Goal: Information Seeking & Learning: Learn about a topic

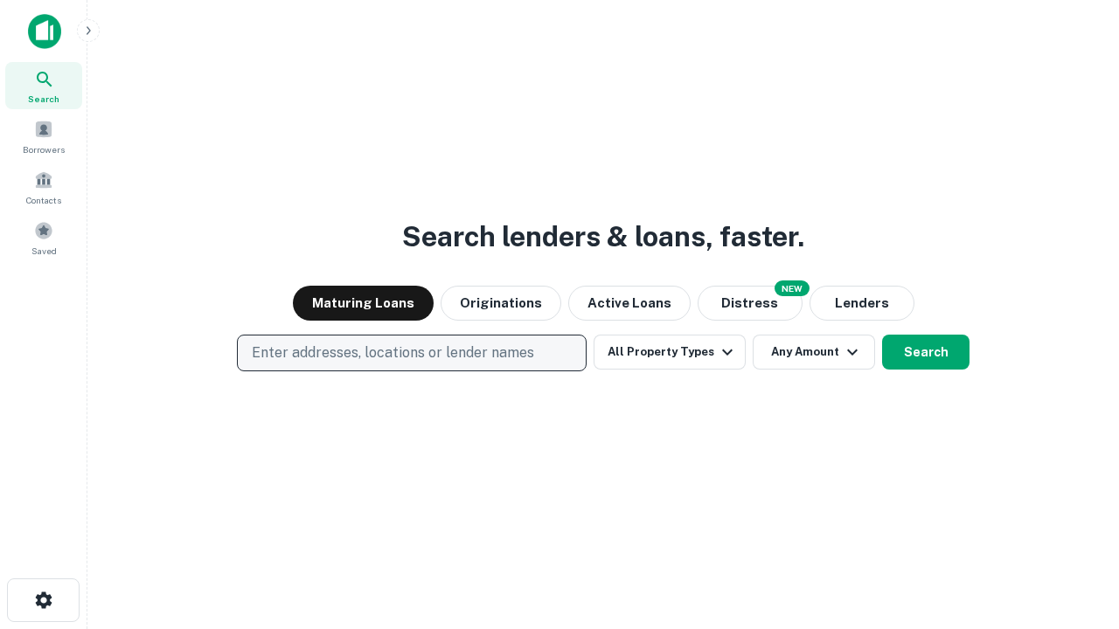
click at [411, 353] on p "Enter addresses, locations or lender names" at bounding box center [393, 353] width 282 height 21
type input "**********"
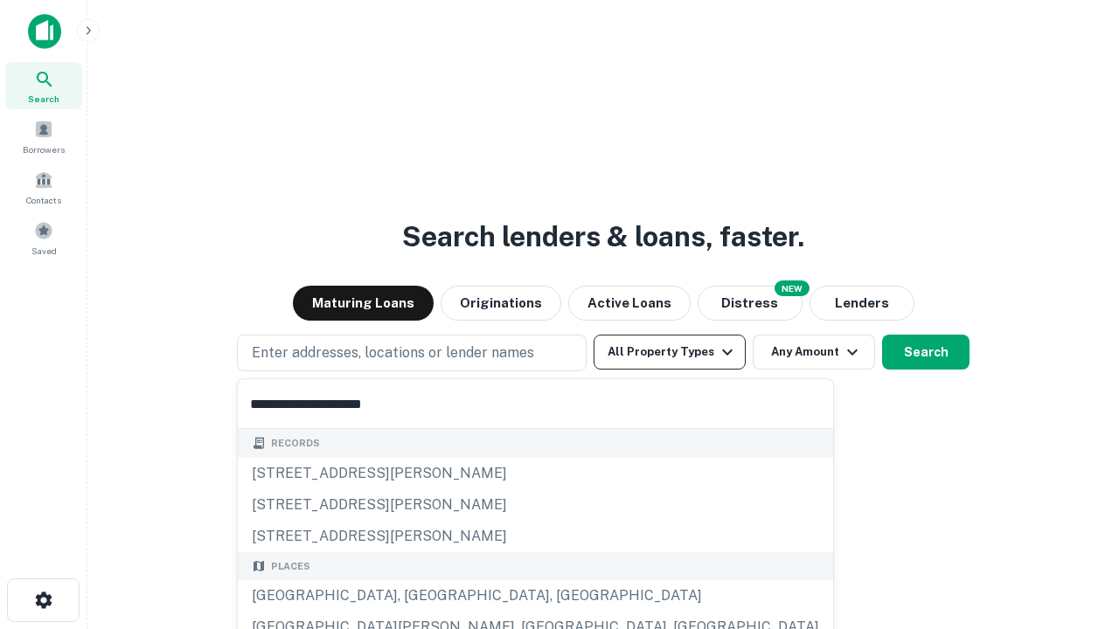
click at [418, 596] on div "[GEOGRAPHIC_DATA], [GEOGRAPHIC_DATA], [GEOGRAPHIC_DATA]" at bounding box center [535, 595] width 595 height 31
click at [669, 352] on button "All Property Types" at bounding box center [669, 352] width 152 height 35
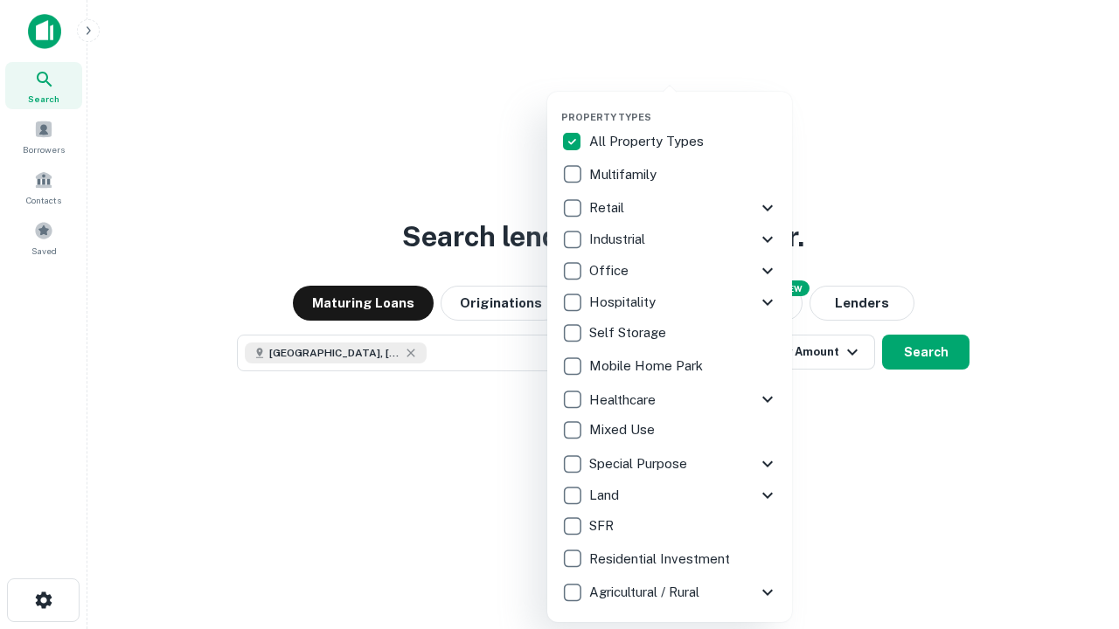
click at [683, 106] on button "button" at bounding box center [683, 106] width 245 height 1
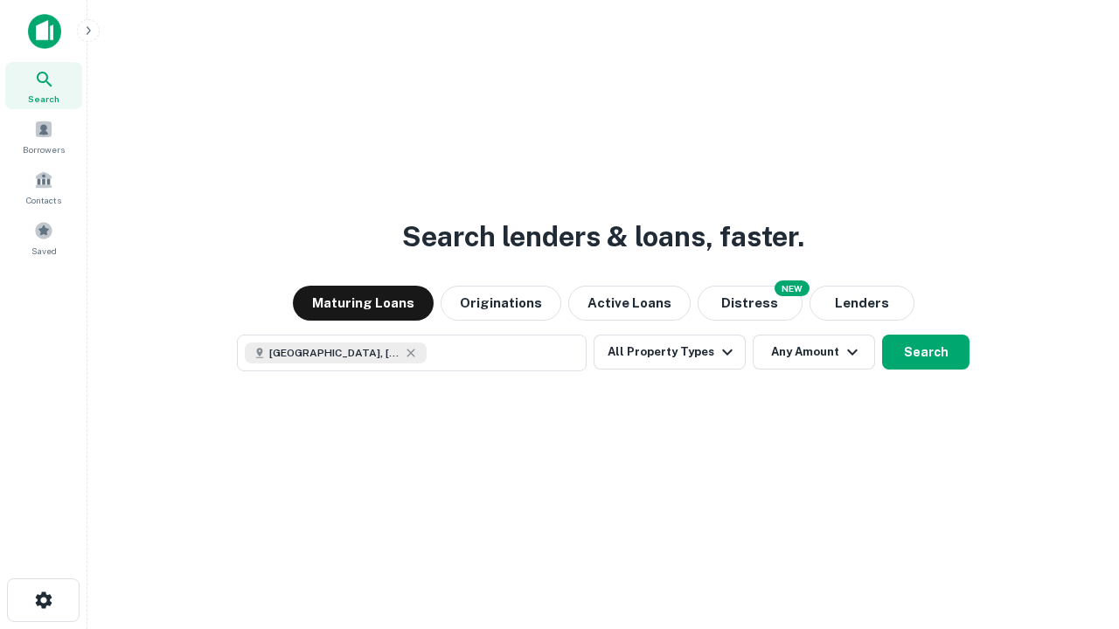
scroll to position [28, 0]
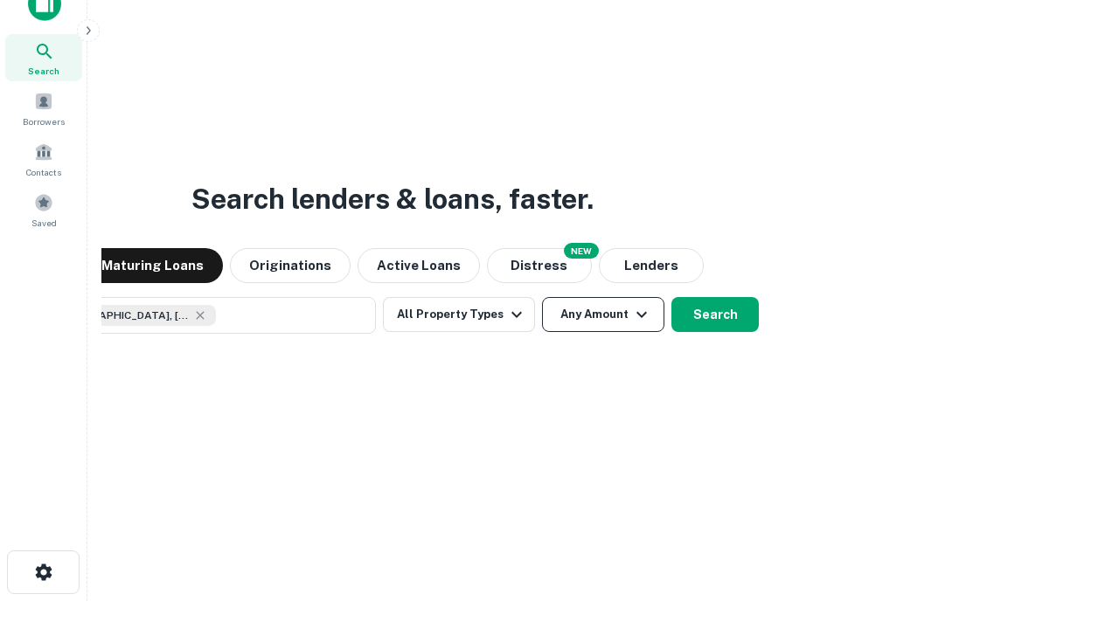
click at [542, 297] on button "Any Amount" at bounding box center [603, 314] width 122 height 35
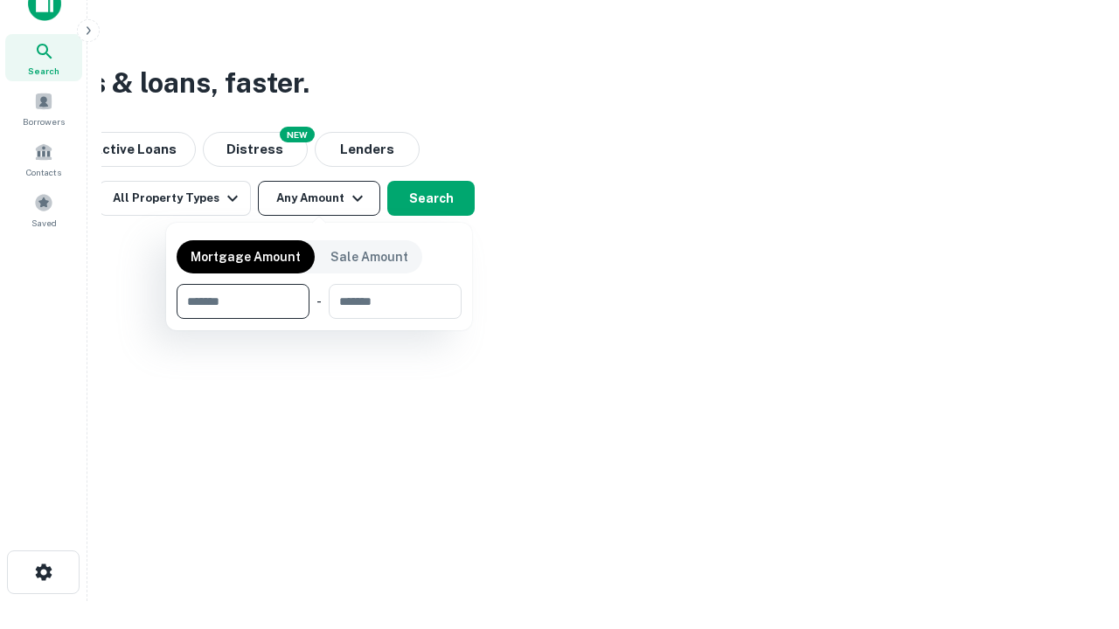
type input "*******"
click at [319, 319] on button "button" at bounding box center [319, 319] width 285 height 1
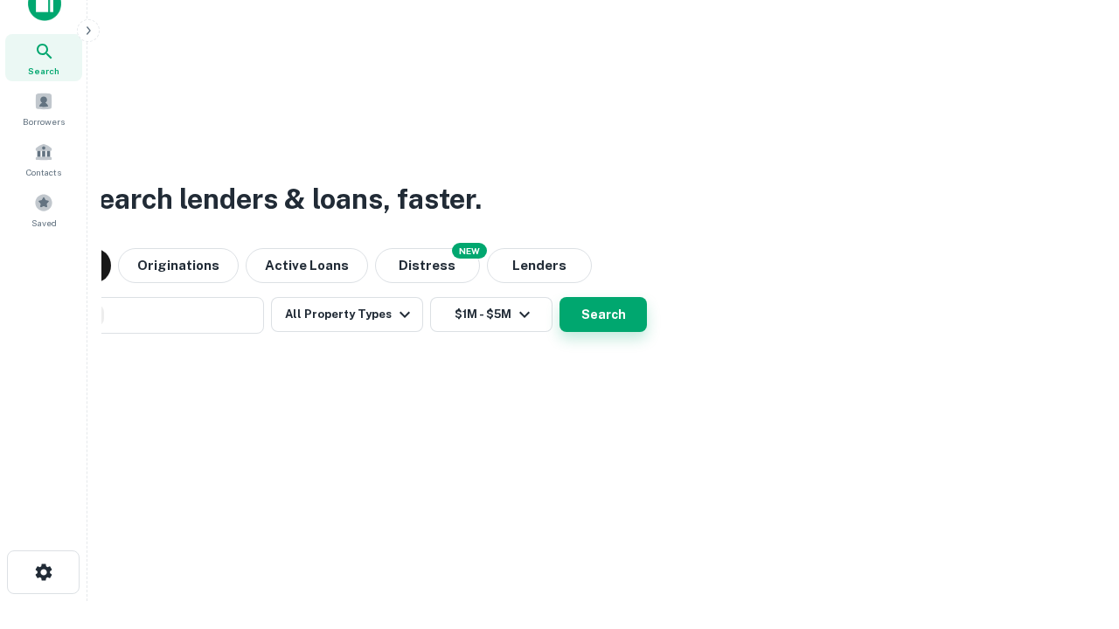
click at [559, 297] on button "Search" at bounding box center [602, 314] width 87 height 35
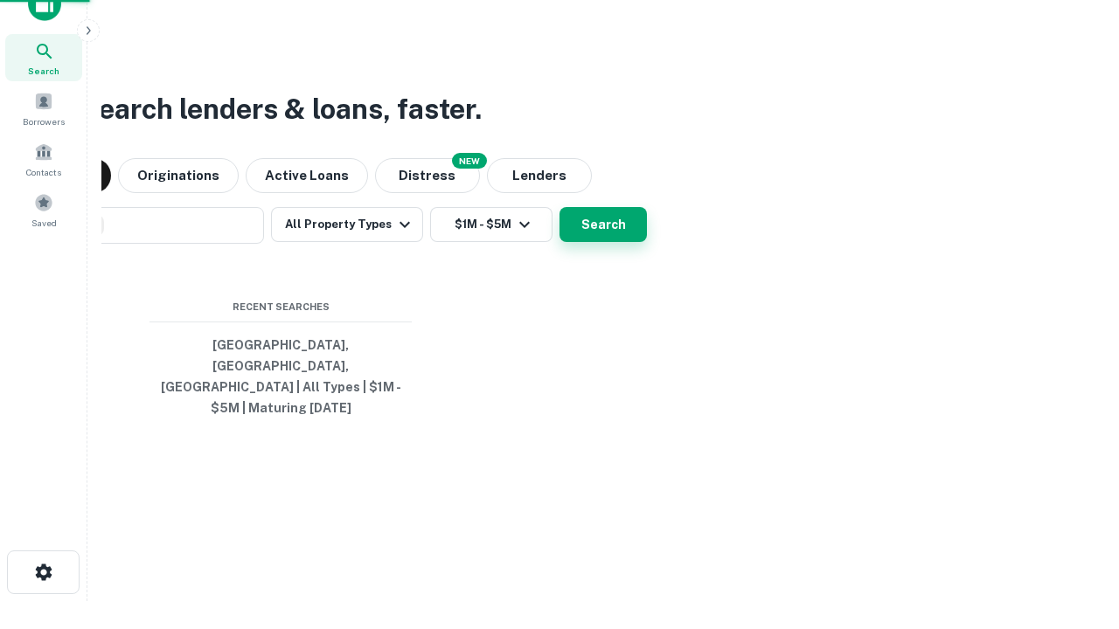
scroll to position [57, 495]
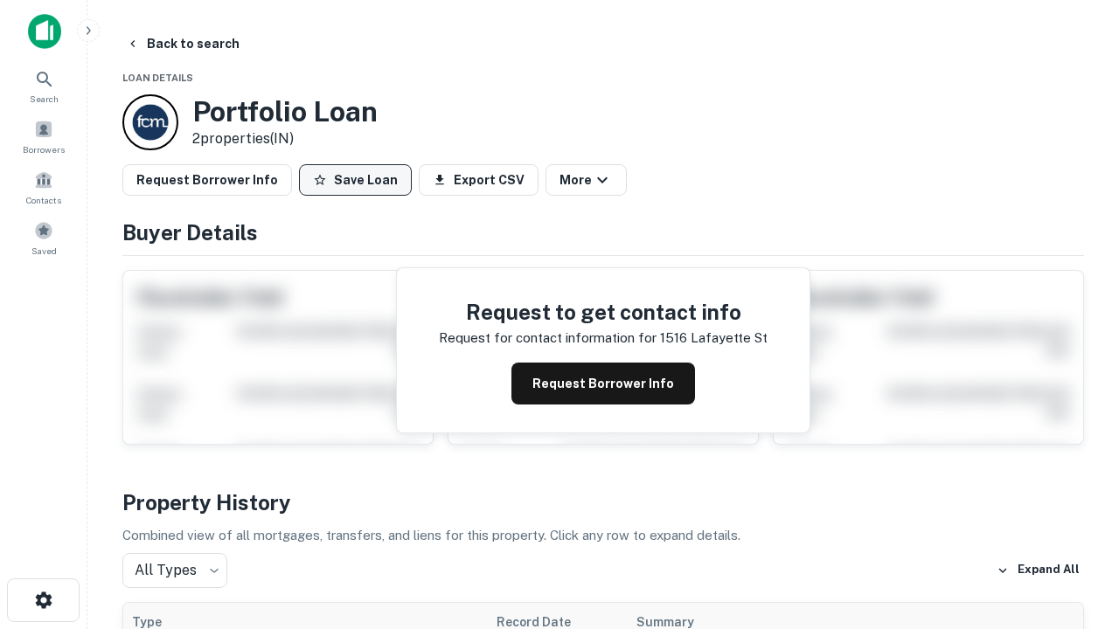
click at [355, 180] on button "Save Loan" at bounding box center [355, 179] width 113 height 31
click at [359, 180] on button "Save Loan" at bounding box center [355, 179] width 113 height 31
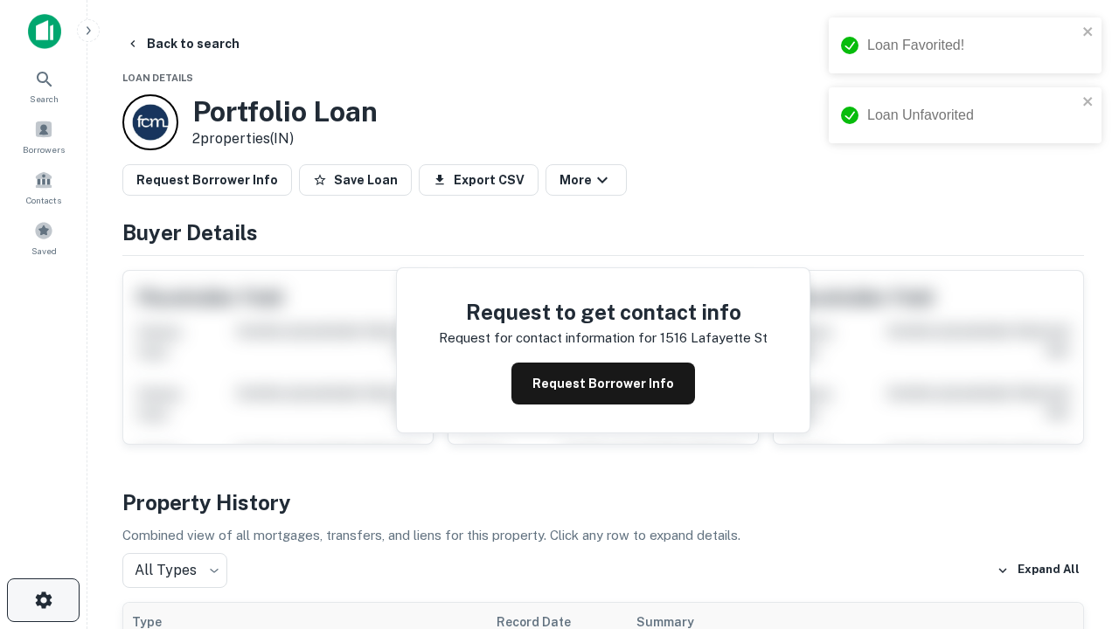
click at [43, 600] on icon "button" at bounding box center [43, 600] width 21 height 21
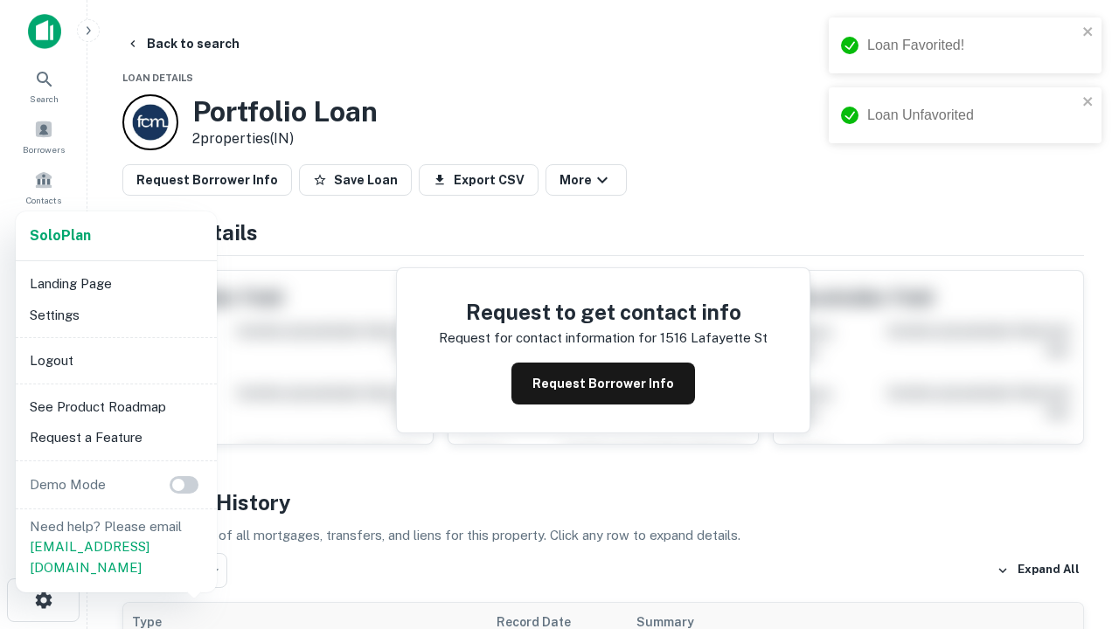
click at [115, 360] on li "Logout" at bounding box center [116, 360] width 187 height 31
